Goal: Information Seeking & Learning: Learn about a topic

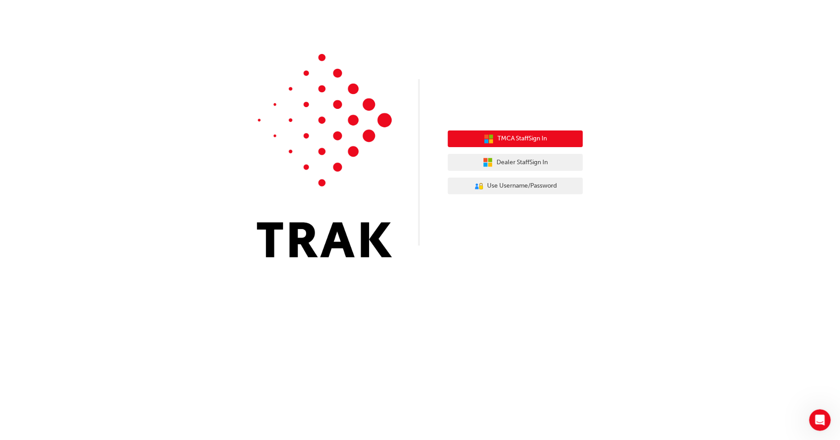
click at [518, 133] on button "TMCA Staff Sign In" at bounding box center [515, 138] width 135 height 17
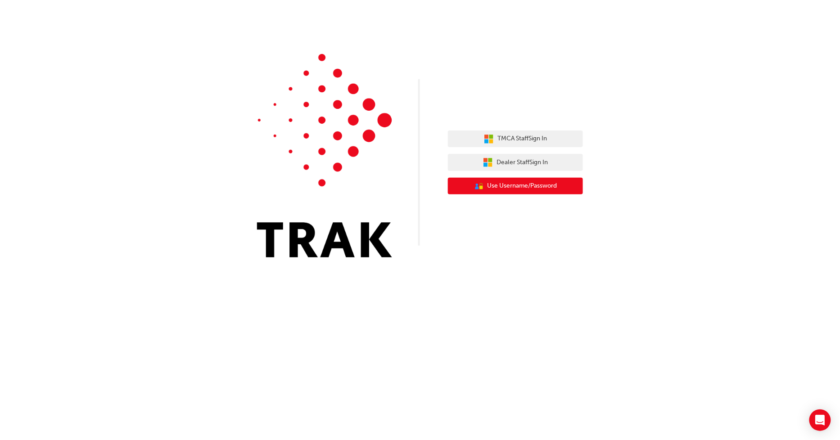
click at [503, 185] on span "Use Username/Password" at bounding box center [522, 186] width 70 height 10
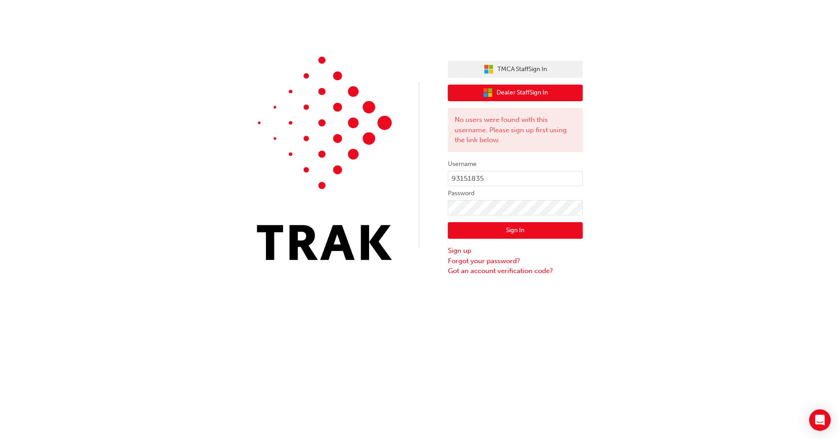
click at [553, 86] on button "Dealer Staff Sign In" at bounding box center [515, 93] width 135 height 17
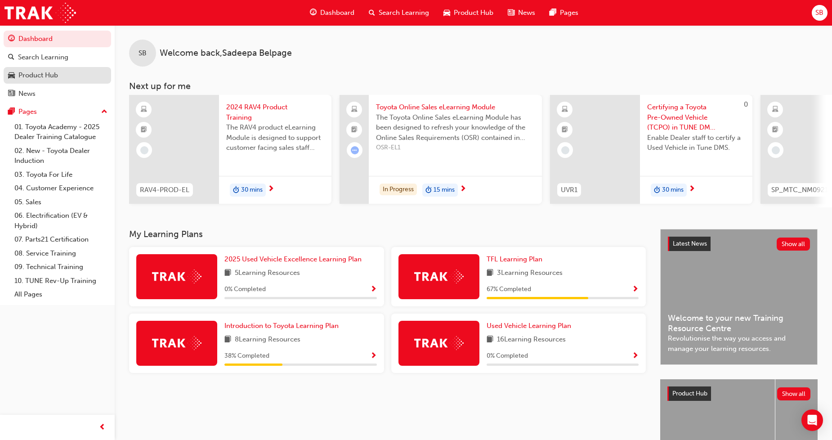
click at [44, 70] on div "Product Hub" at bounding box center [57, 75] width 99 height 11
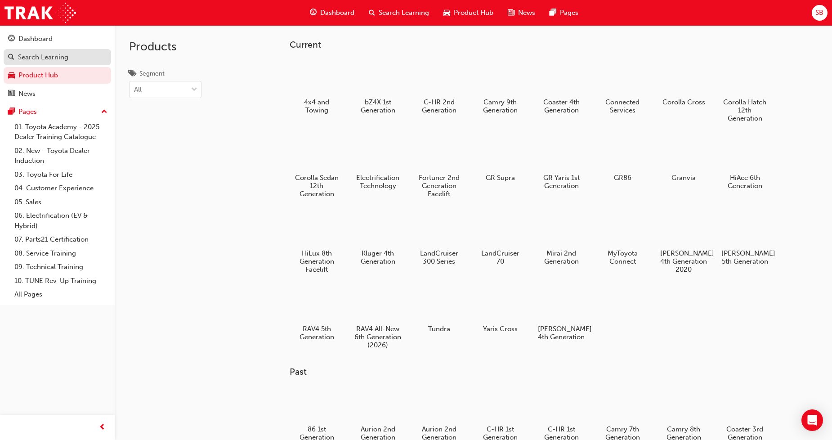
click at [40, 57] on div "Search Learning" at bounding box center [43, 57] width 50 height 10
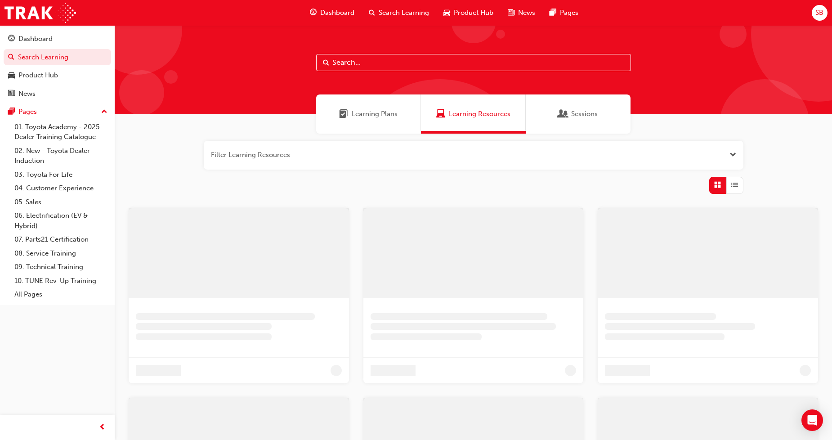
click at [345, 60] on input "text" at bounding box center [473, 62] width 315 height 17
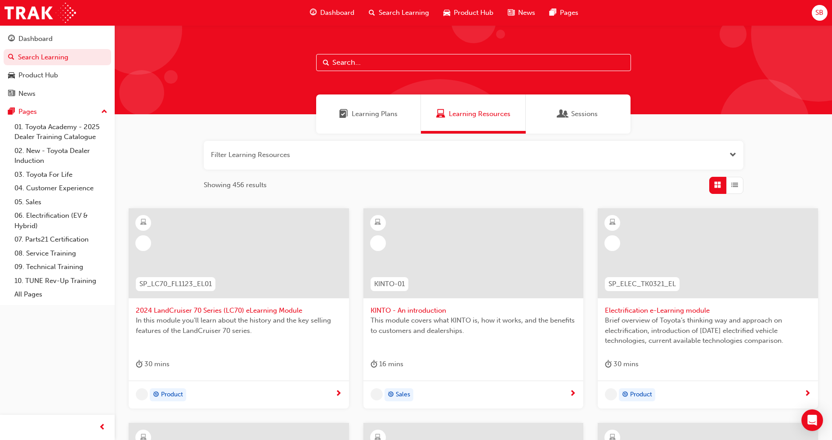
paste input "SP_HYBRID_TK0618_EL"
type input "SP_HYBRID_TK0618_EL"
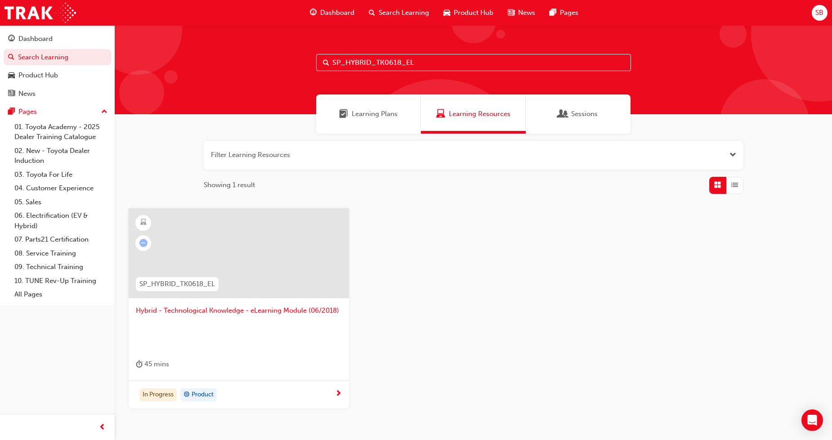
click at [245, 391] on div "In Progress Product" at bounding box center [235, 394] width 199 height 13
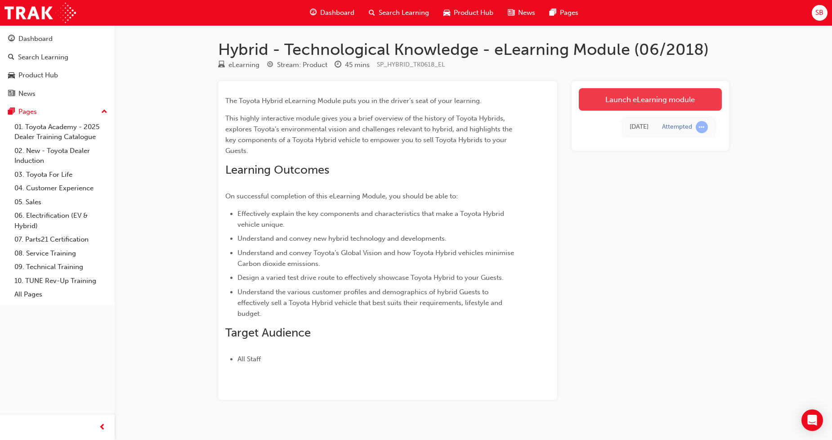
click at [600, 98] on link "Launch eLearning module" at bounding box center [650, 99] width 143 height 22
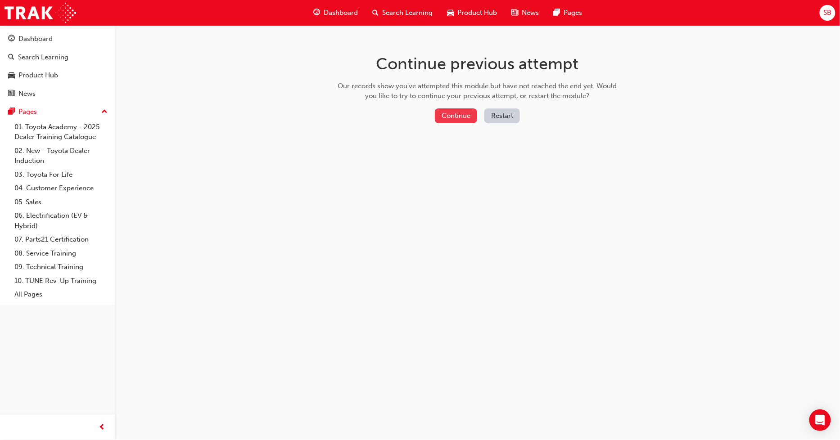
click at [458, 113] on button "Continue" at bounding box center [456, 115] width 42 height 15
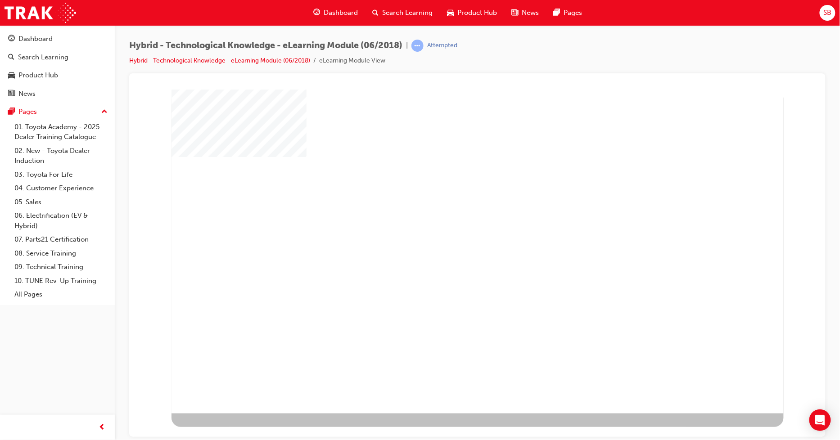
click at [451, 225] on div "play" at bounding box center [451, 225] width 0 height 0
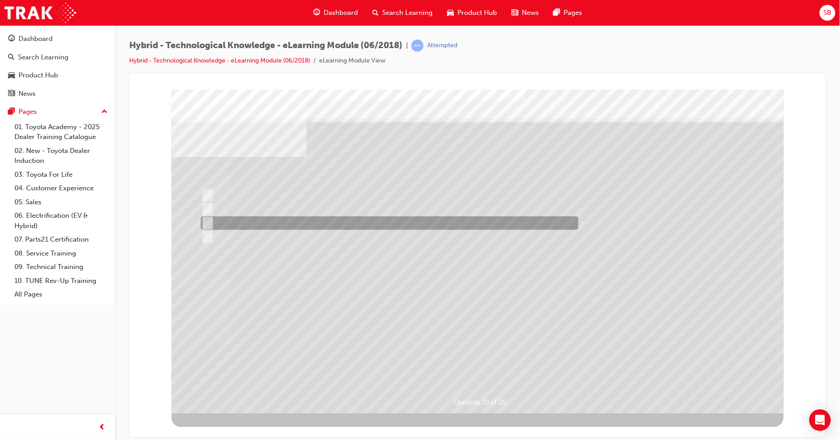
click at [272, 224] on div at bounding box center [387, 222] width 378 height 13
radio input "true"
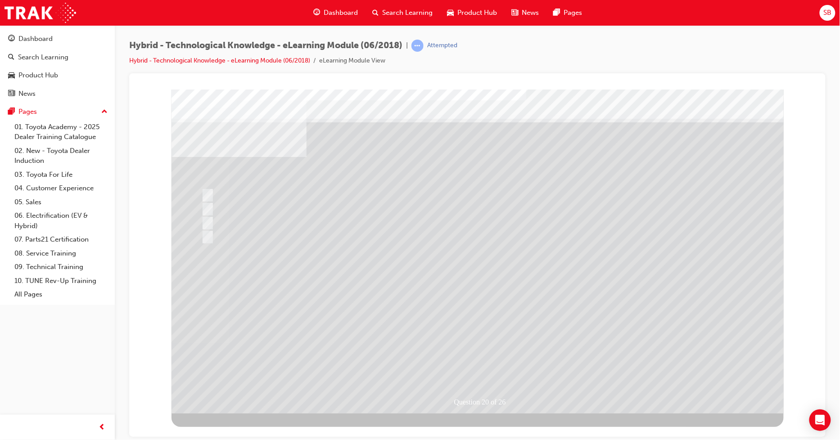
click at [499, 324] on div at bounding box center [477, 251] width 612 height 324
click at [226, 144] on div "Question 21 of 26" at bounding box center [477, 251] width 612 height 324
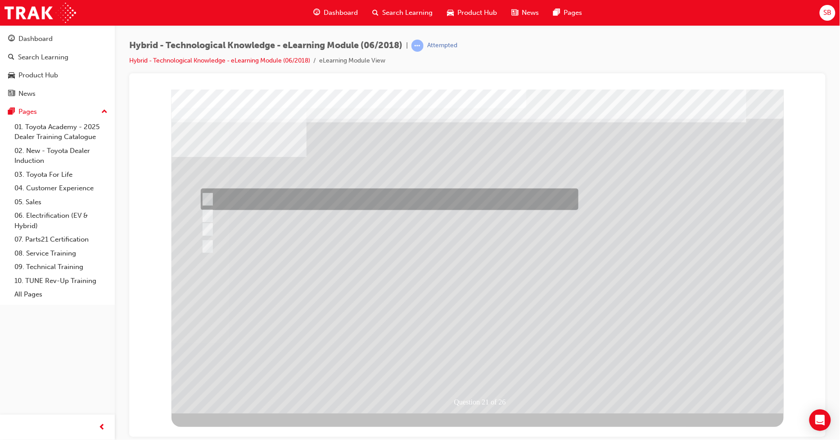
drag, startPoint x: 196, startPoint y: 149, endPoint x: 290, endPoint y: 196, distance: 105.4
click at [290, 196] on div "Question 21 of 26" at bounding box center [477, 251] width 612 height 324
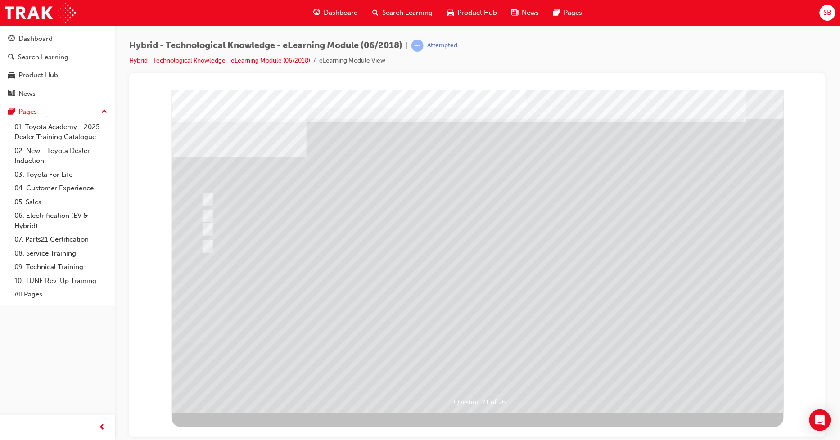
drag, startPoint x: 196, startPoint y: 147, endPoint x: 277, endPoint y: 166, distance: 83.8
drag, startPoint x: 406, startPoint y: 113, endPoint x: 500, endPoint y: 122, distance: 94.5
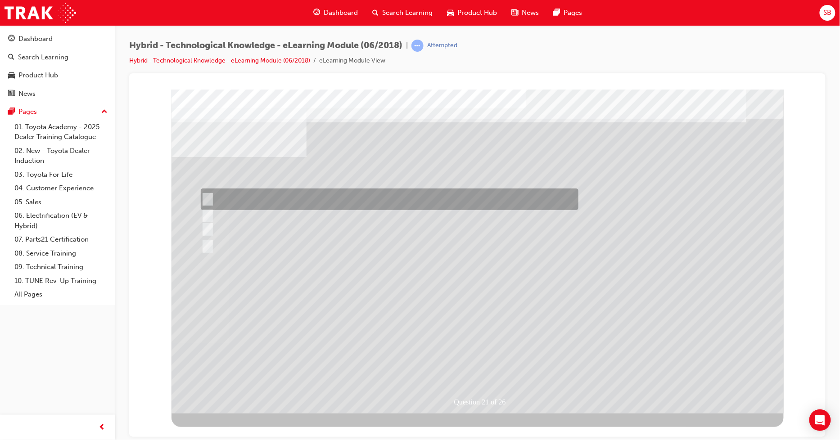
click at [235, 200] on div at bounding box center [387, 200] width 378 height 22
radio input "true"
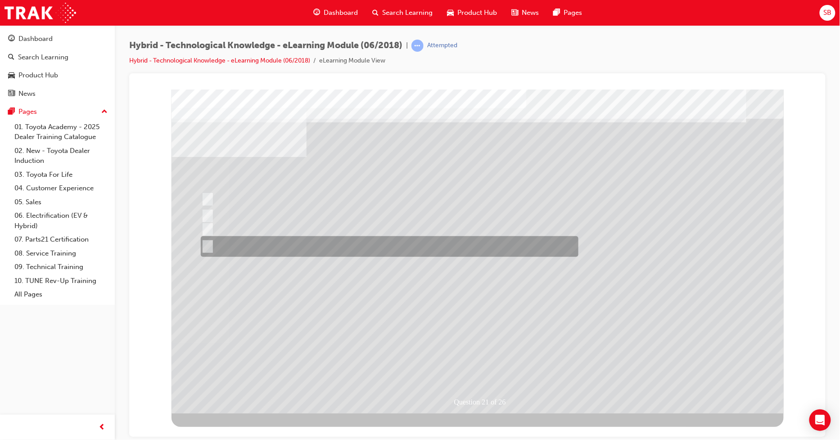
click at [210, 242] on input "Seamlessly combines petrol and electric power to provide power when it is neede…" at bounding box center [205, 247] width 10 height 10
radio input "true"
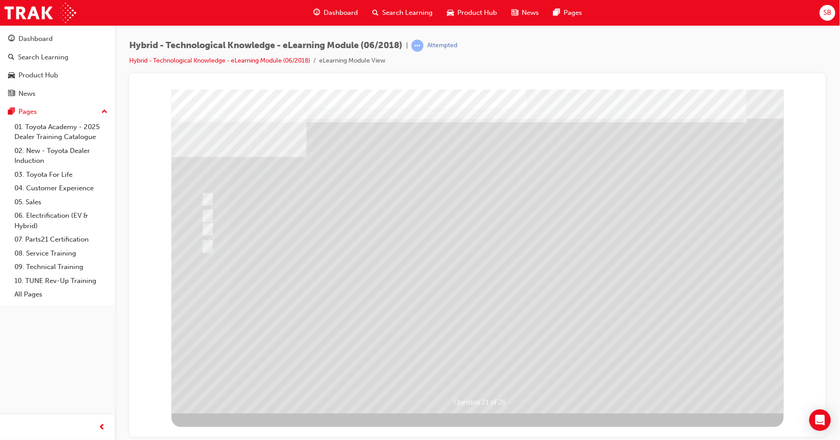
click at [493, 294] on div at bounding box center [477, 251] width 612 height 324
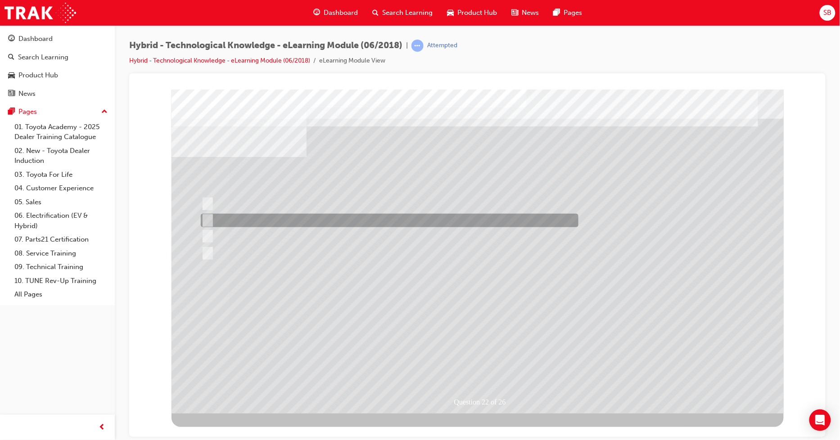
click at [210, 217] on div at bounding box center [387, 220] width 378 height 13
radio input "true"
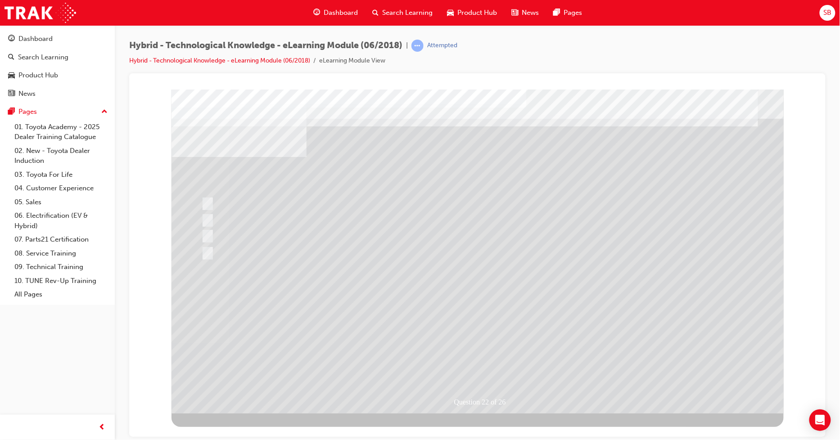
click at [481, 300] on div at bounding box center [477, 251] width 612 height 324
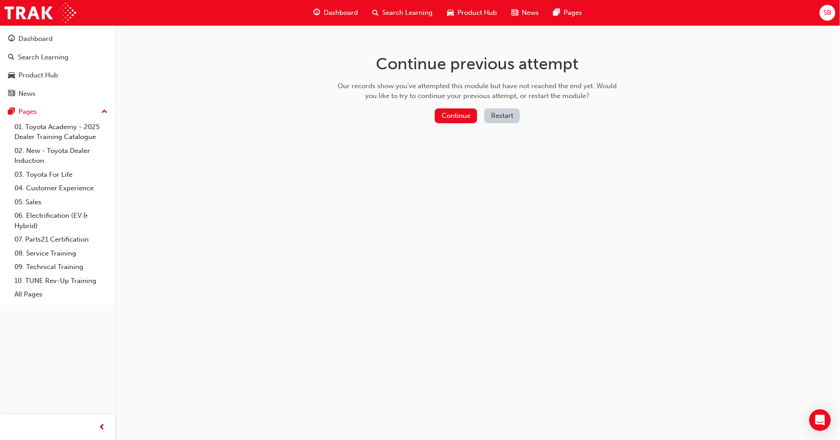
click at [342, 17] on span "Dashboard" at bounding box center [341, 13] width 34 height 10
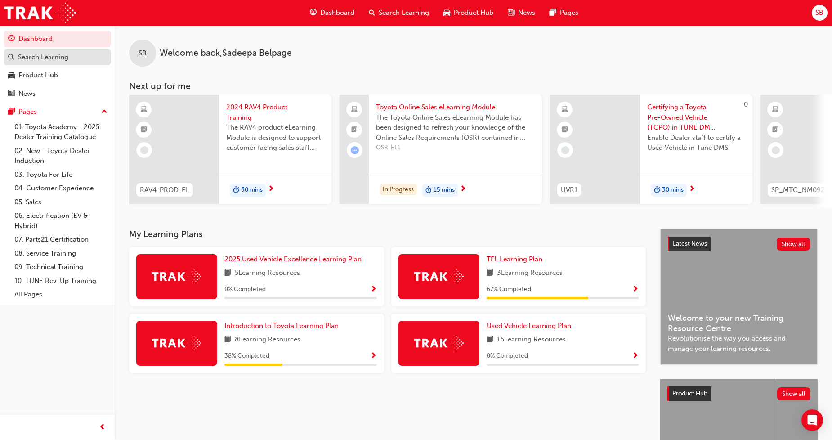
click at [32, 52] on div "Search Learning" at bounding box center [57, 57] width 99 height 11
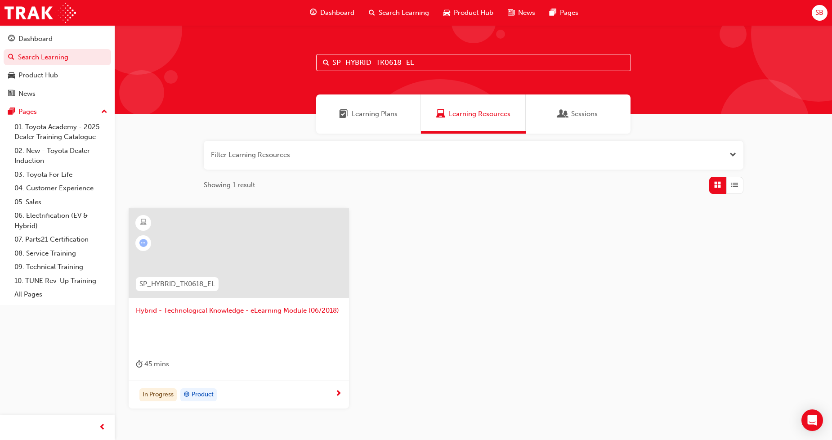
click at [415, 70] on input "SP_HYBRID_TK0618_EL" at bounding box center [473, 62] width 315 height 17
drag, startPoint x: 416, startPoint y: 61, endPoint x: 234, endPoint y: 68, distance: 182.4
click at [234, 68] on div "SP_HYBRID_TK0618_EL" at bounding box center [474, 69] width 718 height 89
